Goal: Find contact information: Find contact information

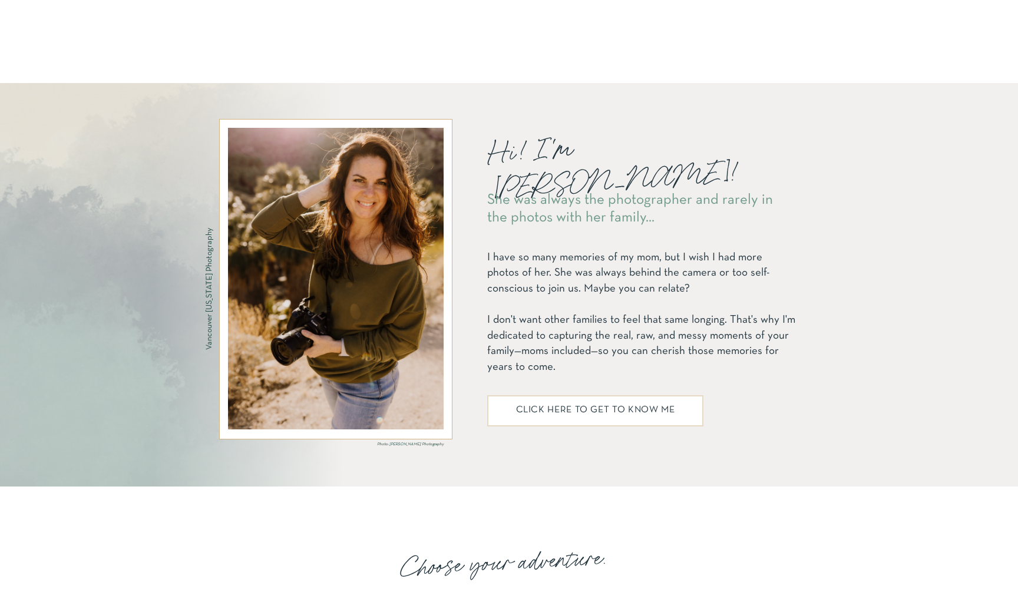
scroll to position [1390, 0]
click at [584, 418] on h2 "click here to get to know me" at bounding box center [595, 412] width 196 height 14
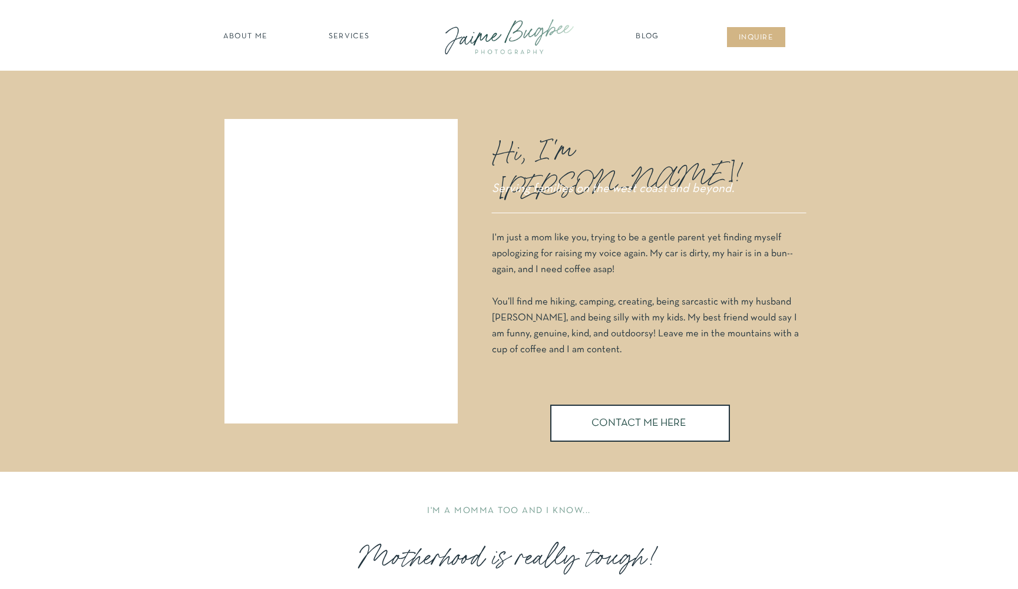
click at [648, 428] on h3 "CONTACT ME HERE" at bounding box center [640, 425] width 97 height 14
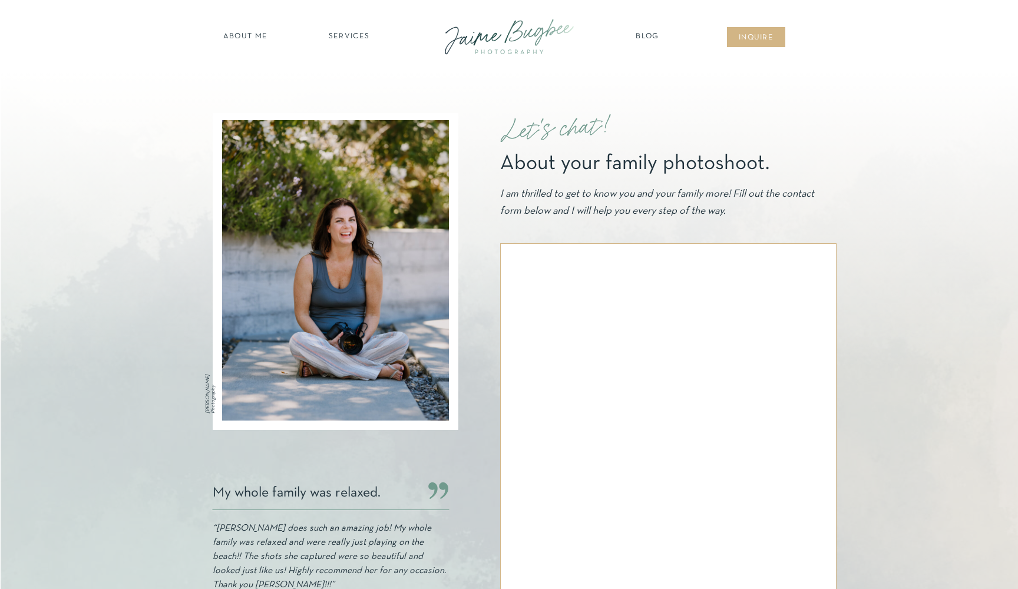
click at [351, 35] on nav "SERVICES" at bounding box center [349, 37] width 67 height 12
click at [351, 102] on nav "families" at bounding box center [349, 101] width 90 height 11
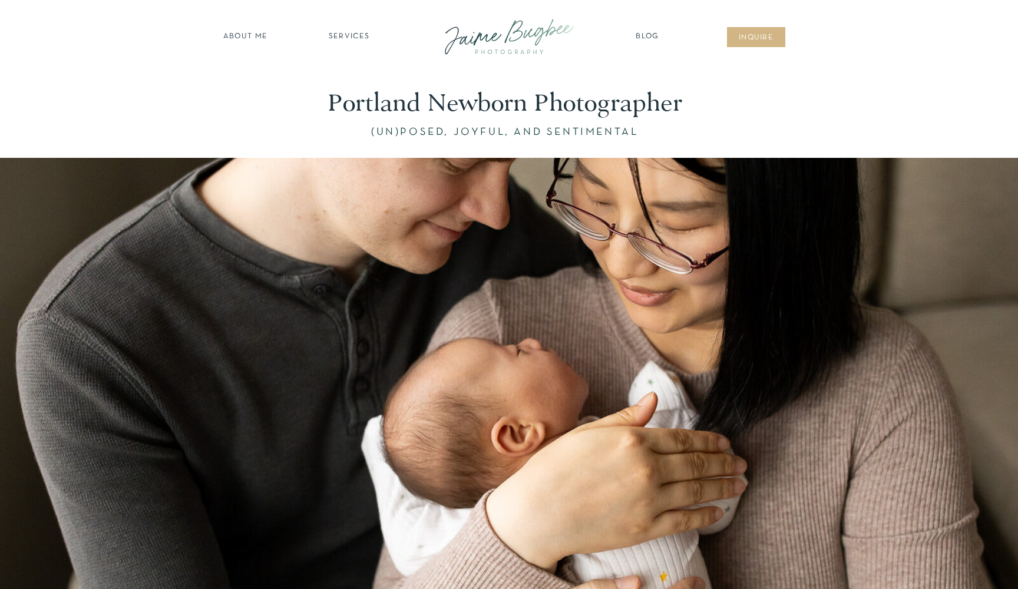
click at [346, 34] on nav "SERVICES" at bounding box center [349, 37] width 67 height 12
click at [353, 84] on nav "newborns" at bounding box center [349, 87] width 90 height 14
click at [722, 88] on div at bounding box center [509, 112] width 1018 height 83
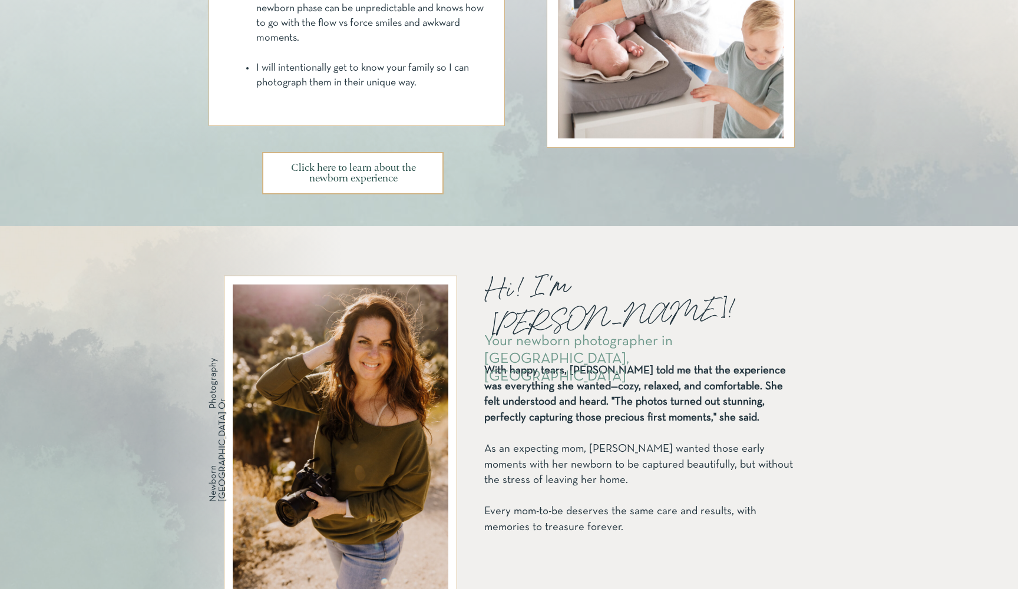
scroll to position [875, 0]
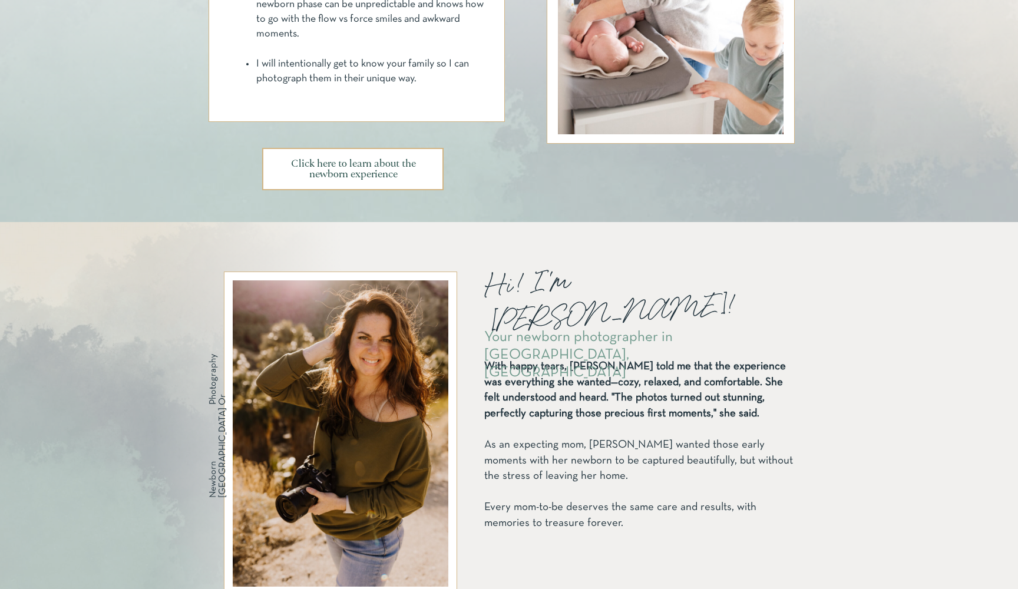
click at [387, 168] on h3 "Click here to learn about the newborn experience" at bounding box center [353, 169] width 157 height 21
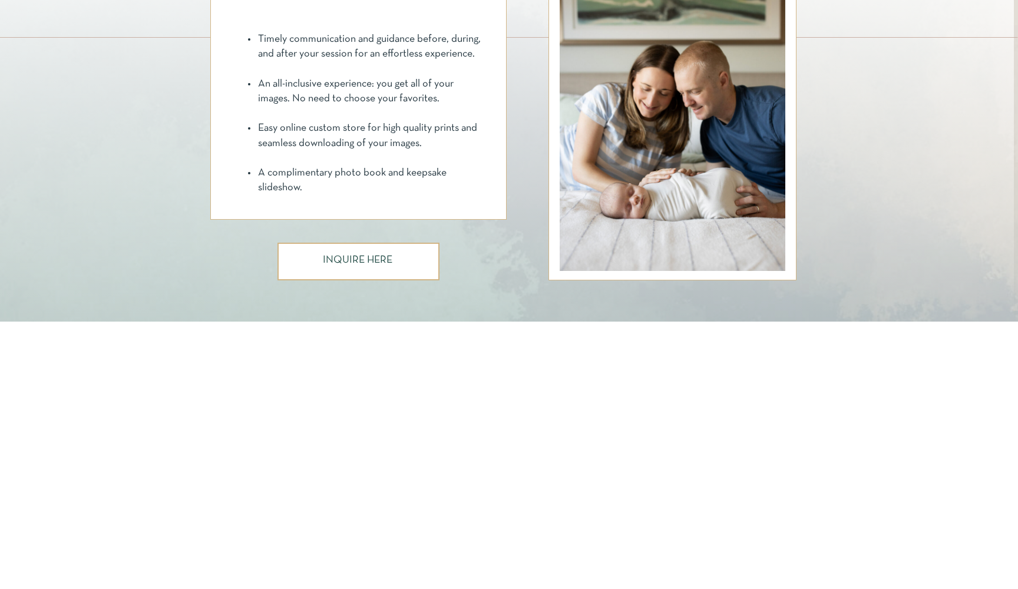
scroll to position [907, 0]
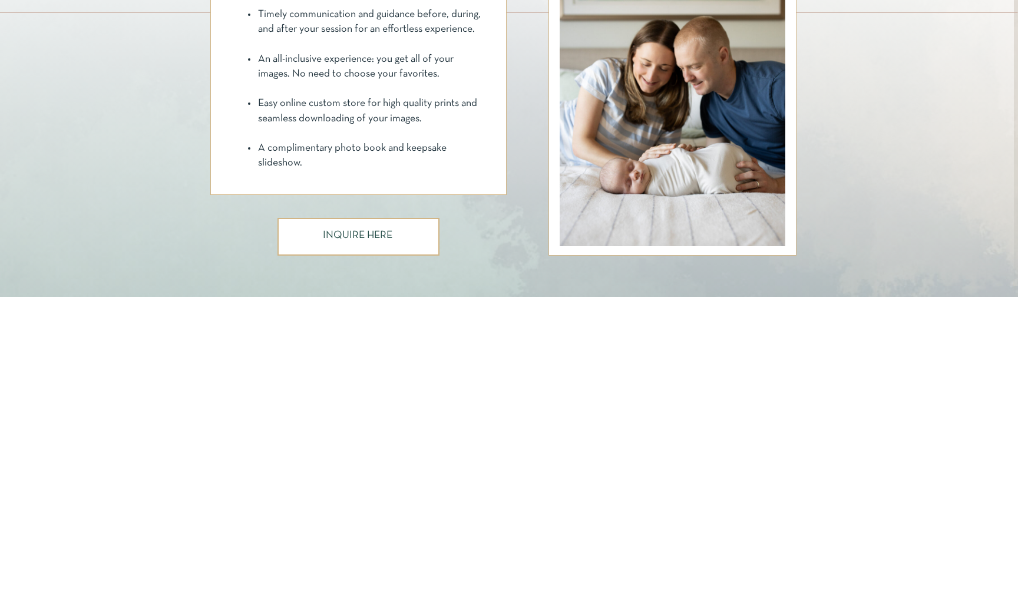
click at [365, 237] on p "INQUIRE HERE" at bounding box center [358, 237] width 71 height 14
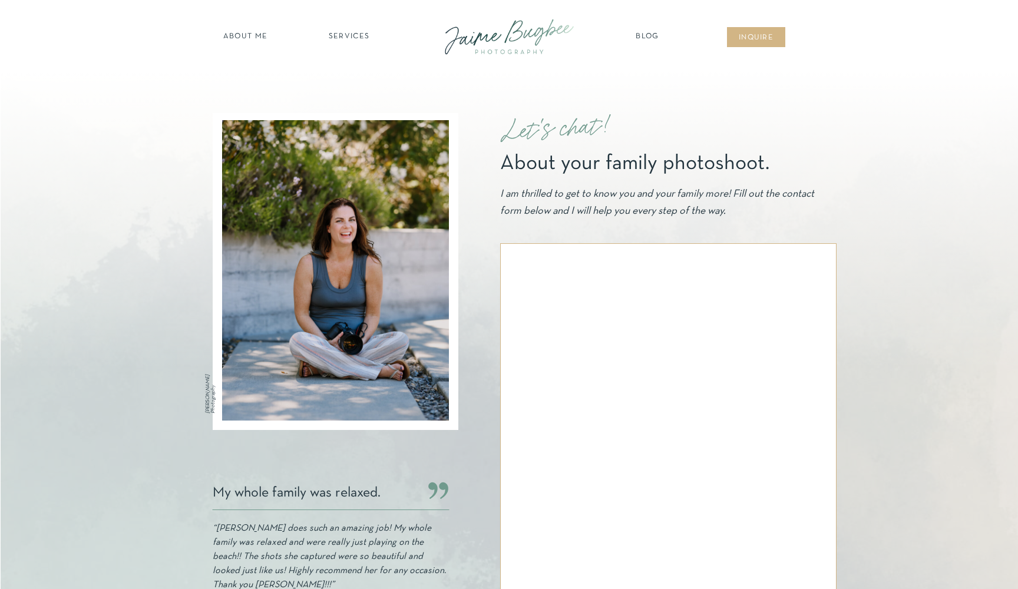
click at [511, 35] on div at bounding box center [509, 36] width 158 height 45
